Goal: Find specific page/section: Find specific page/section

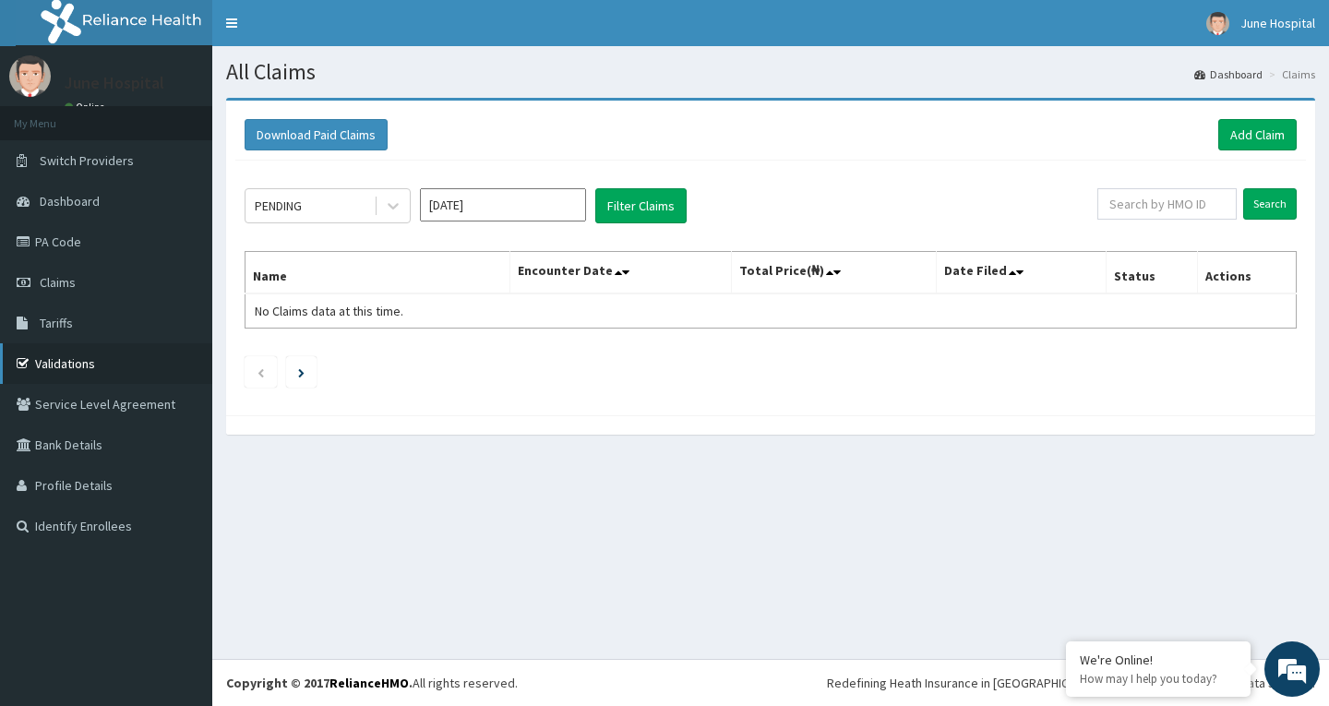
click at [50, 353] on link "Validations" at bounding box center [106, 363] width 212 height 41
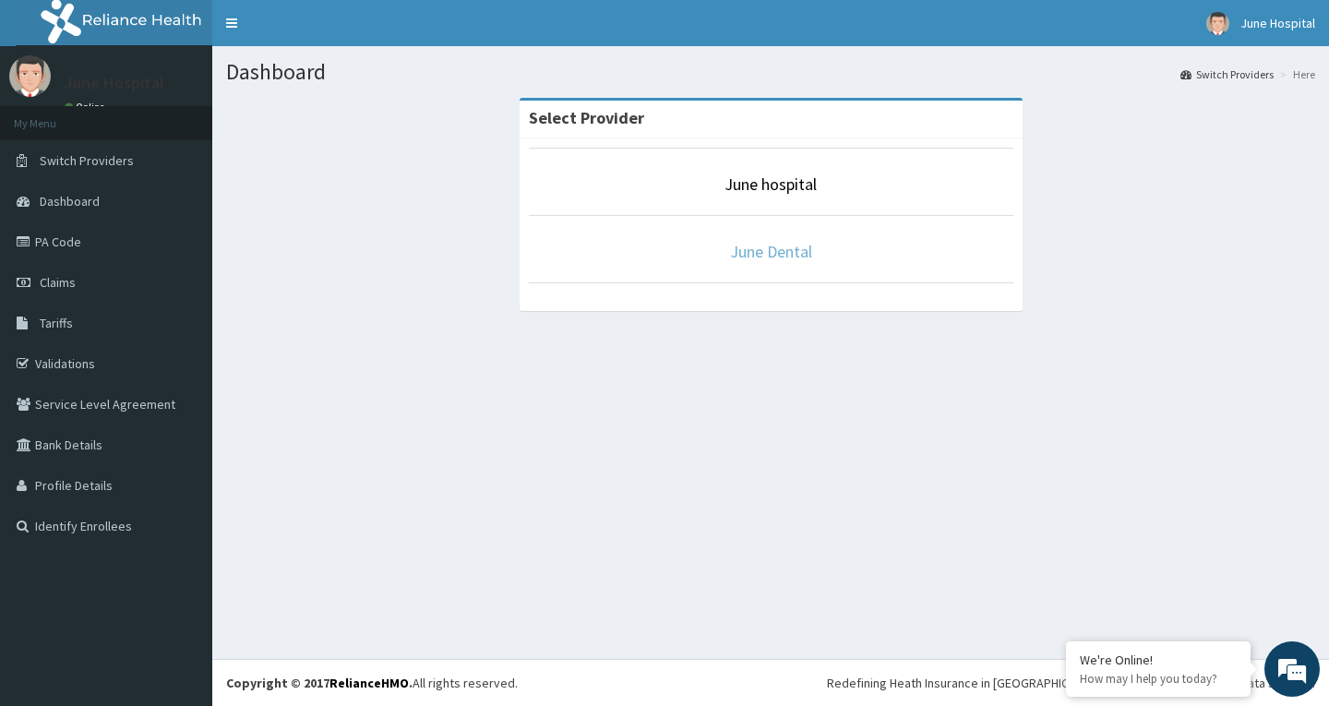
click at [787, 250] on link "June Dental" at bounding box center [771, 251] width 82 height 21
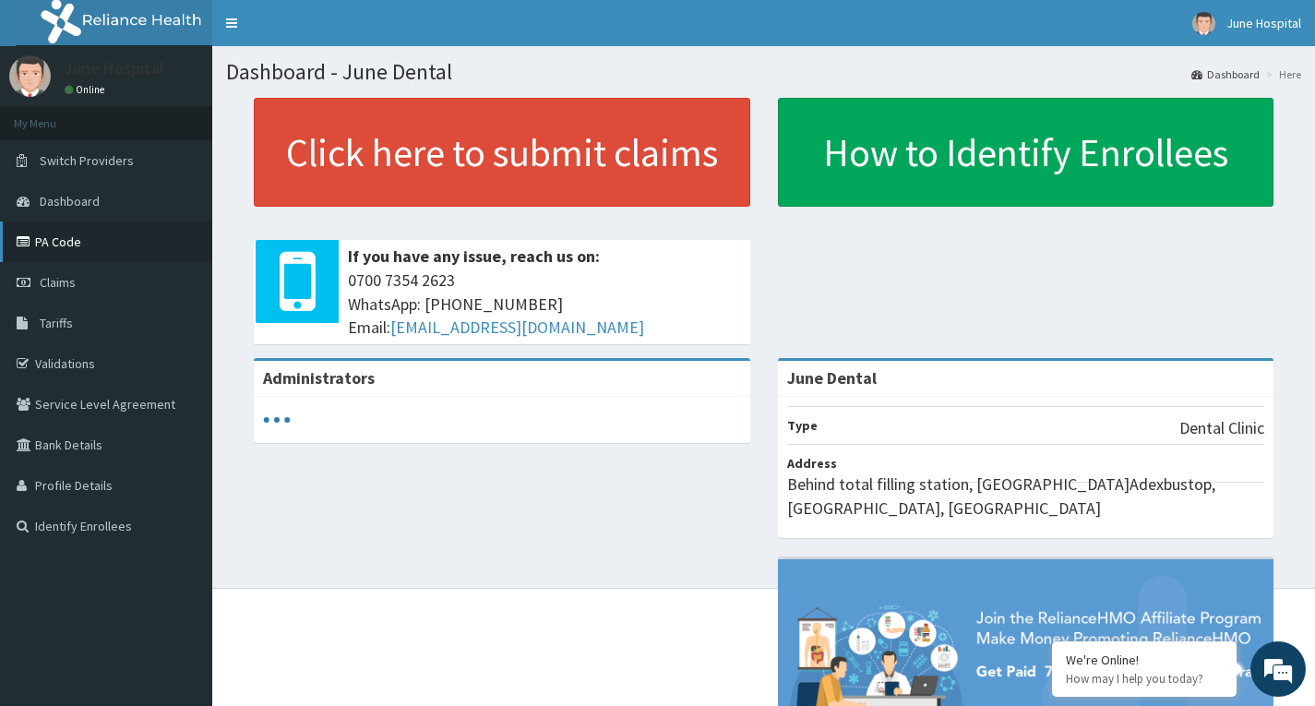
click at [60, 232] on link "PA Code" at bounding box center [106, 241] width 212 height 41
